Goal: Check status: Check status

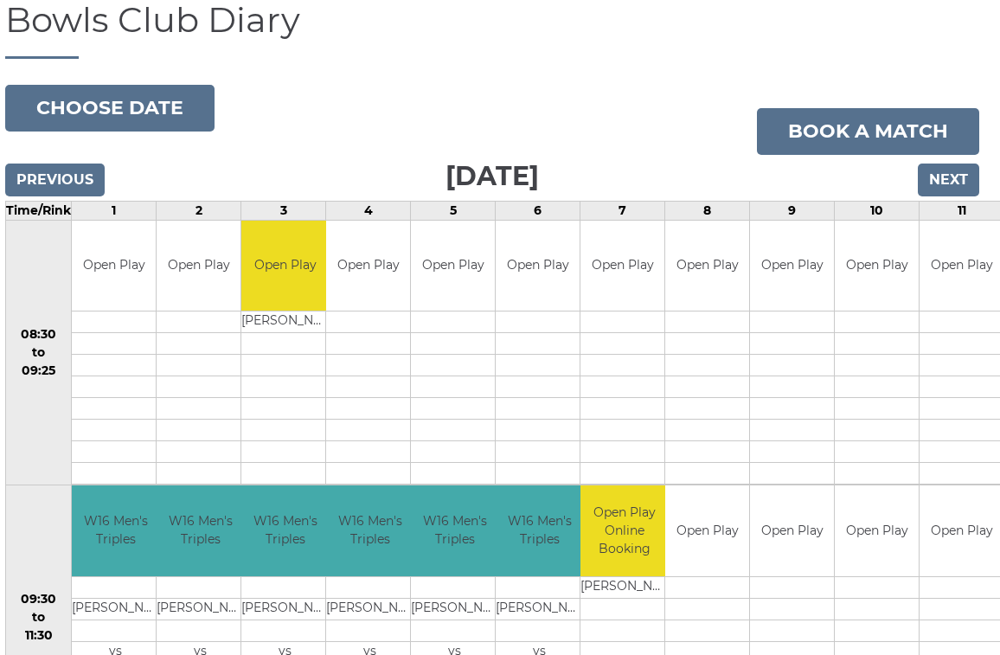
scroll to position [134, 8]
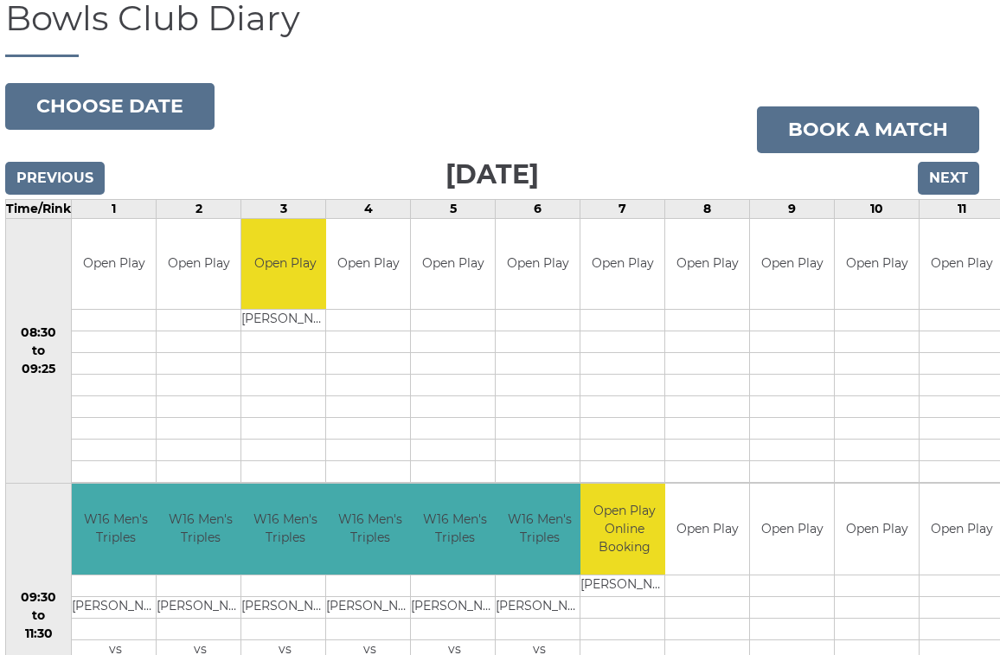
click at [80, 178] on input "Previous" at bounding box center [55, 178] width 100 height 33
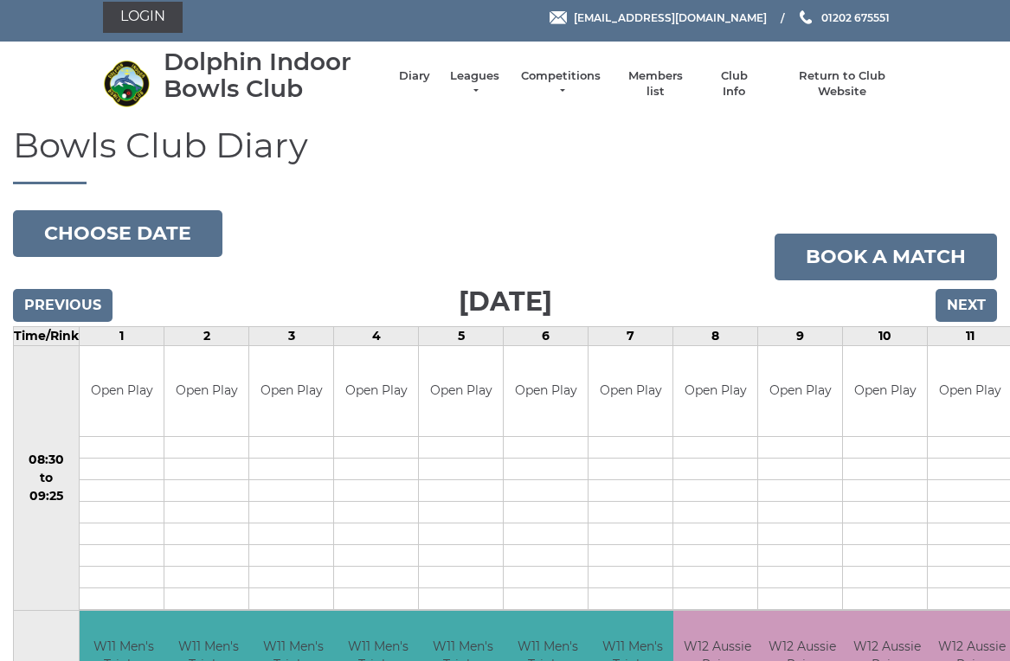
scroll to position [7, 0]
click at [88, 294] on input "Previous" at bounding box center [63, 305] width 100 height 33
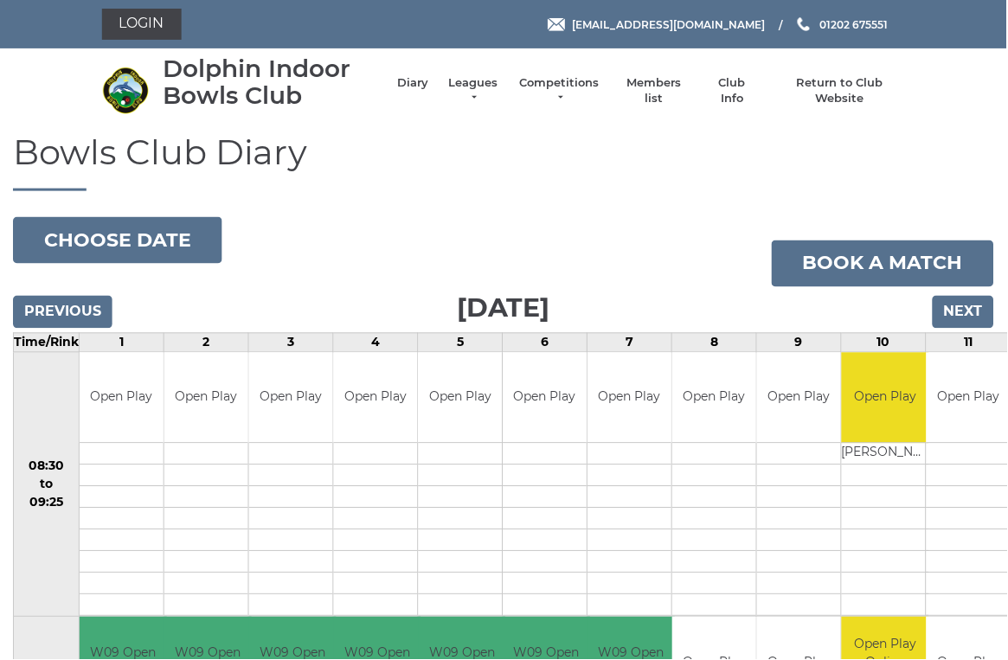
click at [55, 310] on input "Previous" at bounding box center [63, 312] width 100 height 33
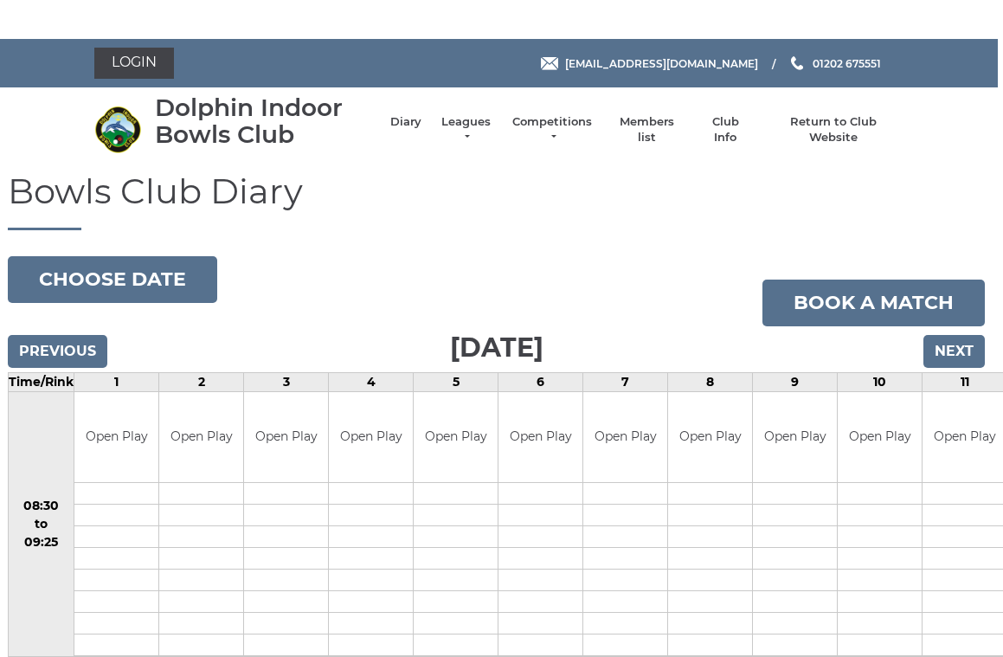
scroll to position [0, 4]
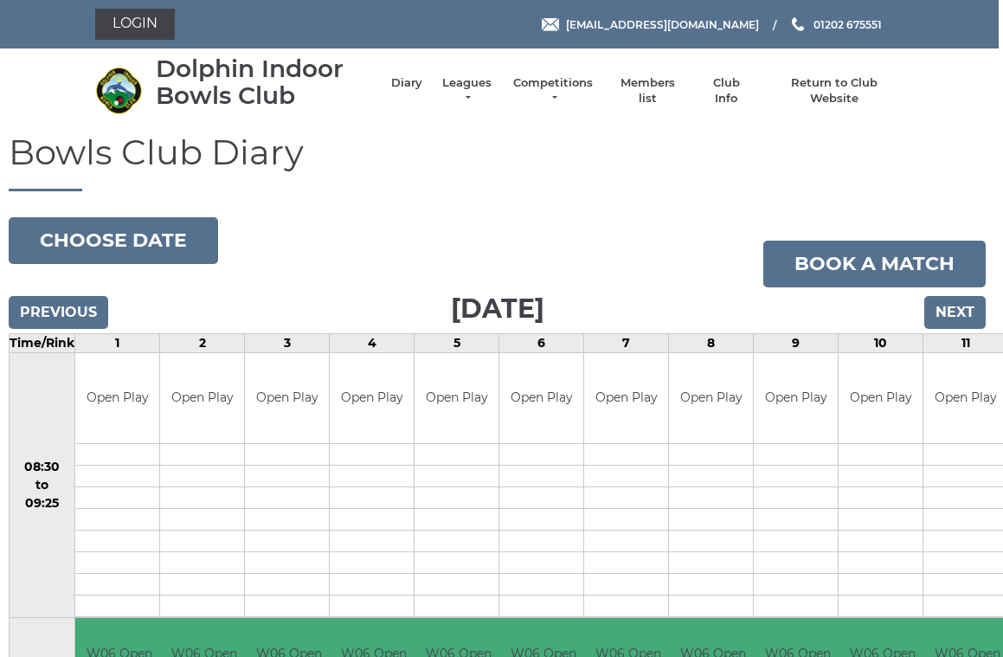
click at [964, 302] on input "Next" at bounding box center [954, 312] width 61 height 33
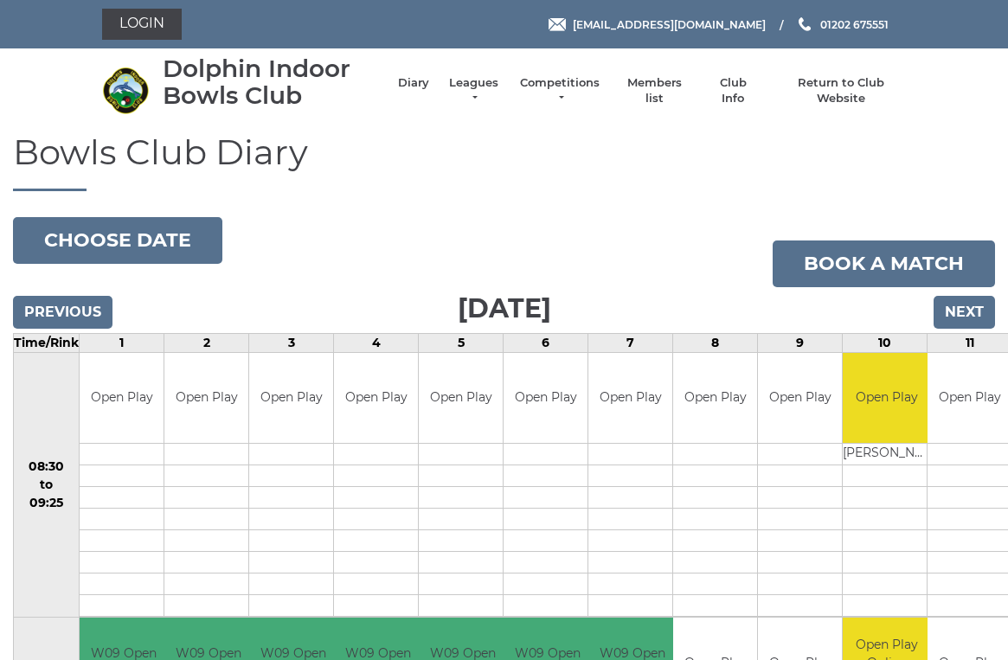
scroll to position [7, 0]
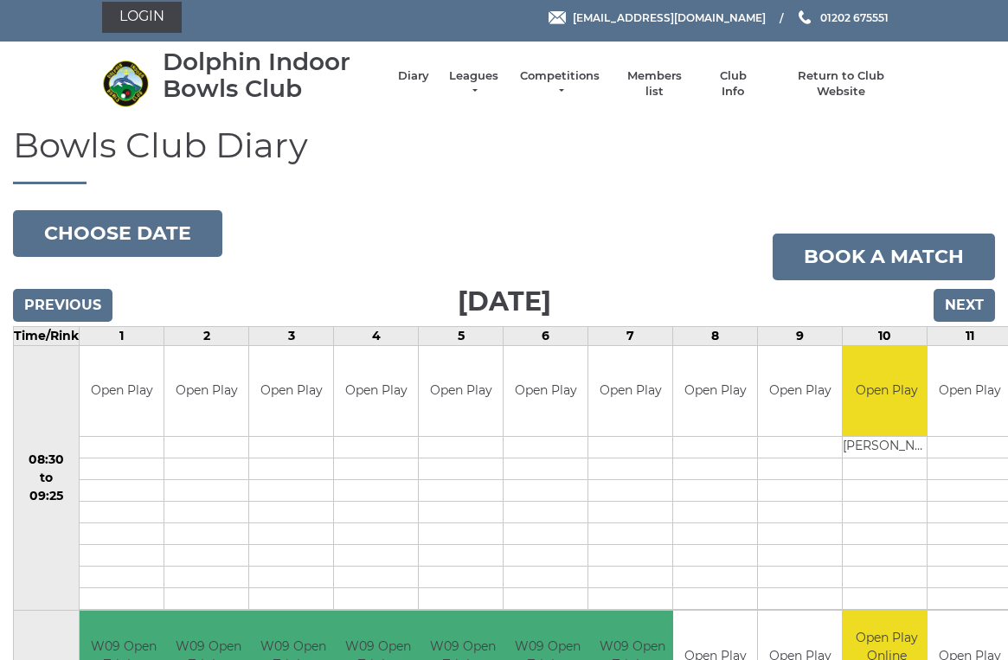
click at [964, 299] on input "Next" at bounding box center [964, 305] width 61 height 33
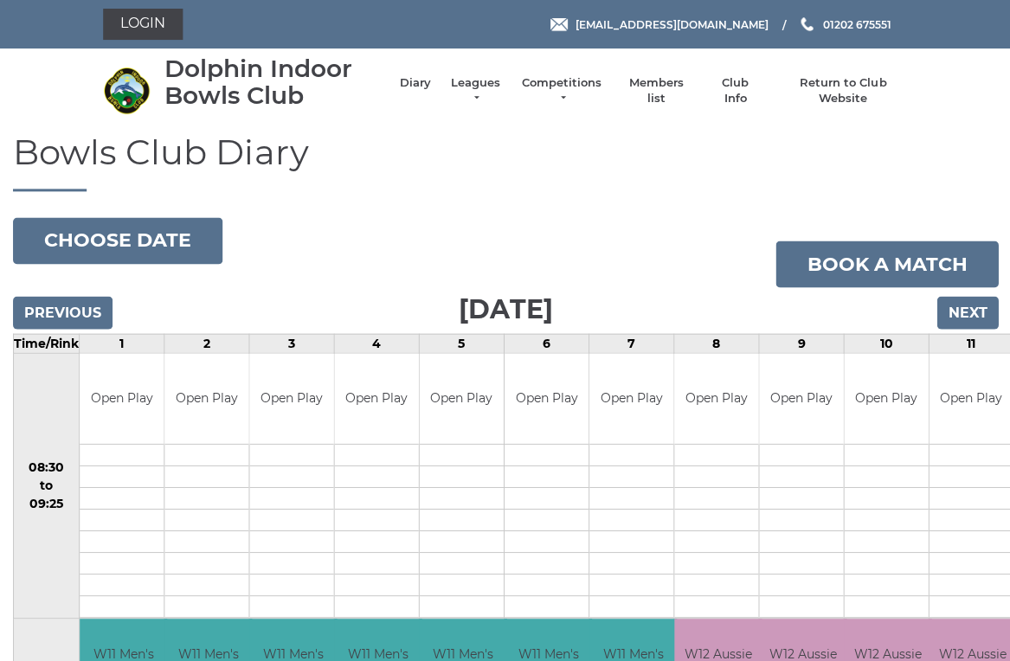
click at [977, 299] on input "Next" at bounding box center [965, 312] width 61 height 33
